Goal: Task Accomplishment & Management: Manage account settings

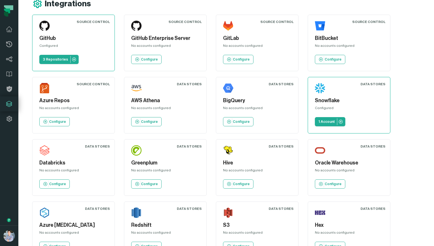
scroll to position [11, 0]
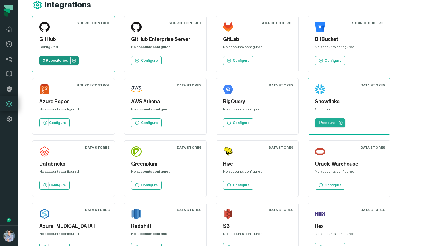
click at [54, 61] on p "3 Repositories" at bounding box center [55, 60] width 25 height 5
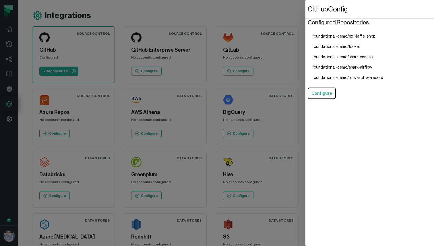
click at [359, 34] on li "foundational-demo/ex1-jaffle_shop" at bounding box center [348, 36] width 80 height 10
click at [306, 7] on dialog "GitHub Config Configured Repositories foundational-demo/ex1-jaffle_shop foundat…" at bounding box center [370, 123] width 129 height 246
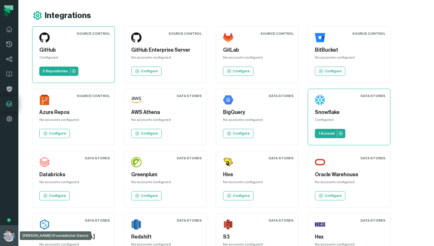
click at [9, 235] on img "button" at bounding box center [8, 235] width 11 height 11
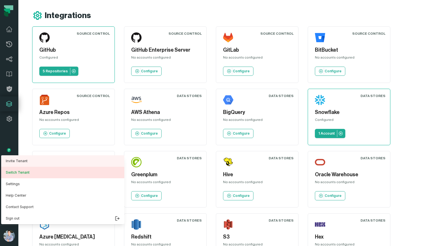
click at [26, 175] on button "Switch Tenant" at bounding box center [62, 172] width 123 height 11
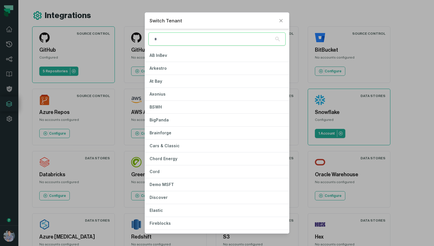
click at [179, 41] on input "search" at bounding box center [217, 38] width 137 height 13
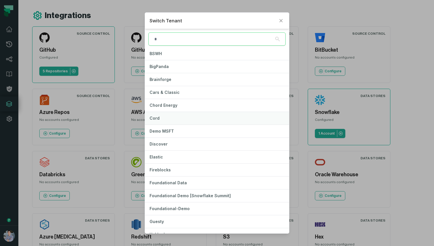
scroll to position [61, 0]
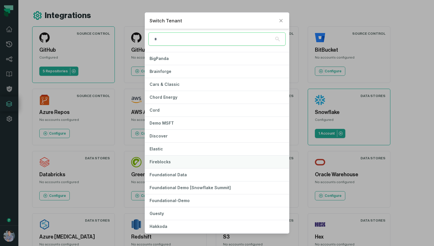
click at [165, 161] on span "Fireblocks" at bounding box center [160, 161] width 21 height 5
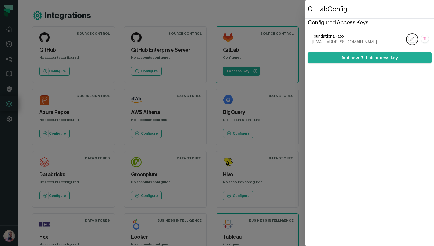
click at [330, 36] on span "foundational-app" at bounding box center [359, 37] width 93 height 6
click at [344, 37] on span "foundational-app" at bounding box center [359, 37] width 93 height 6
click at [306, 6] on dialog "GitLab Config Configured Access Keys foundational-app [EMAIL_ADDRESS][DOMAIN_NA…" at bounding box center [370, 123] width 129 height 246
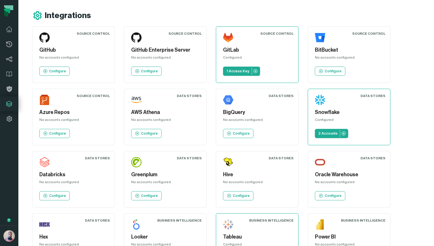
click at [189, 32] on div "Source Control" at bounding box center [185, 33] width 33 height 5
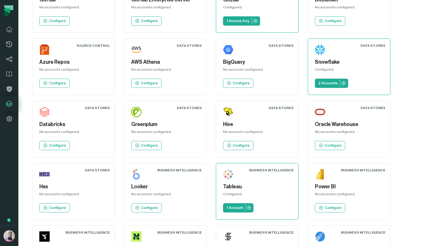
scroll to position [51, 0]
